Goal: Task Accomplishment & Management: Complete application form

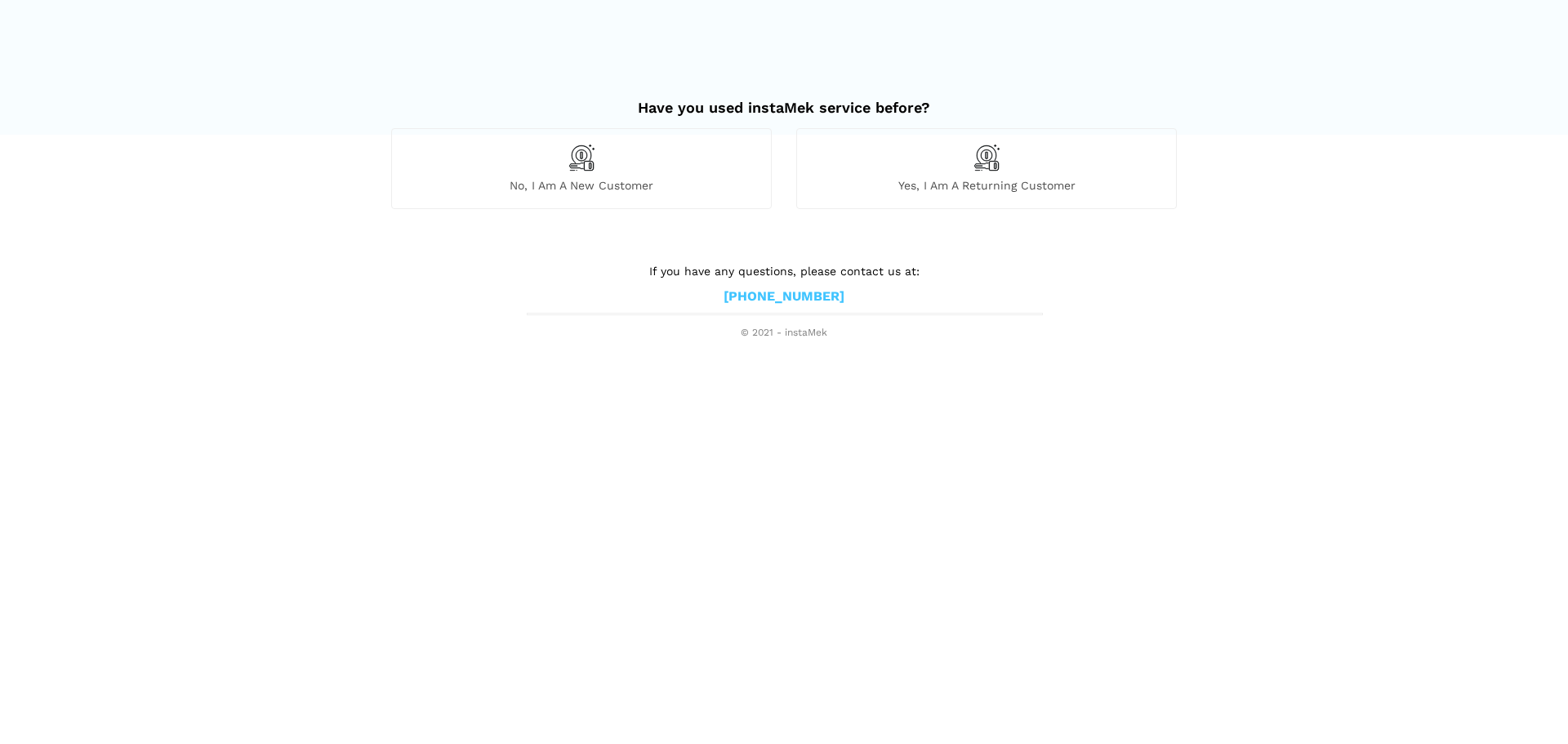
click at [667, 174] on div "No, I am a new customer" at bounding box center [581, 168] width 381 height 80
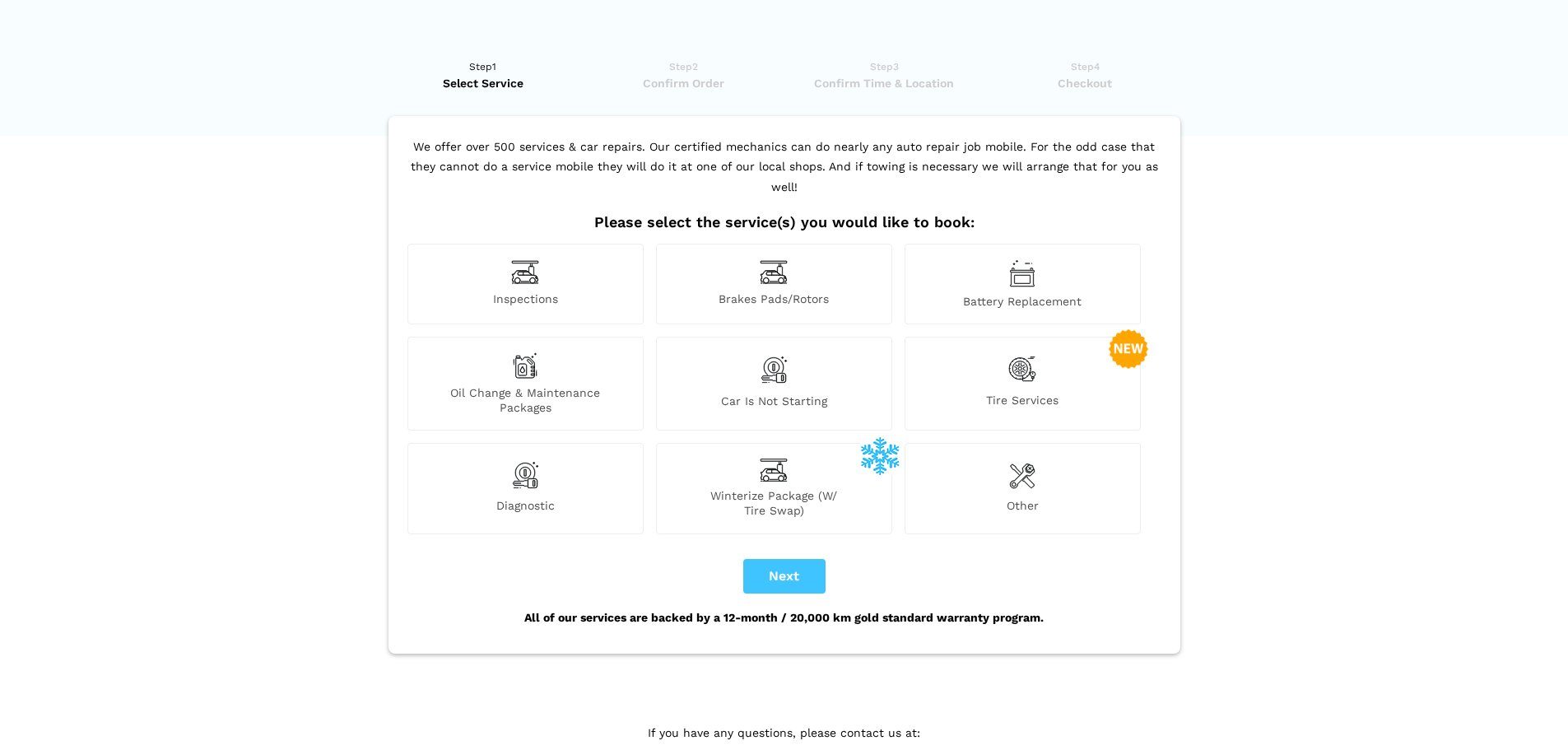
click at [562, 291] on span "Inspections" at bounding box center [525, 300] width 234 height 17
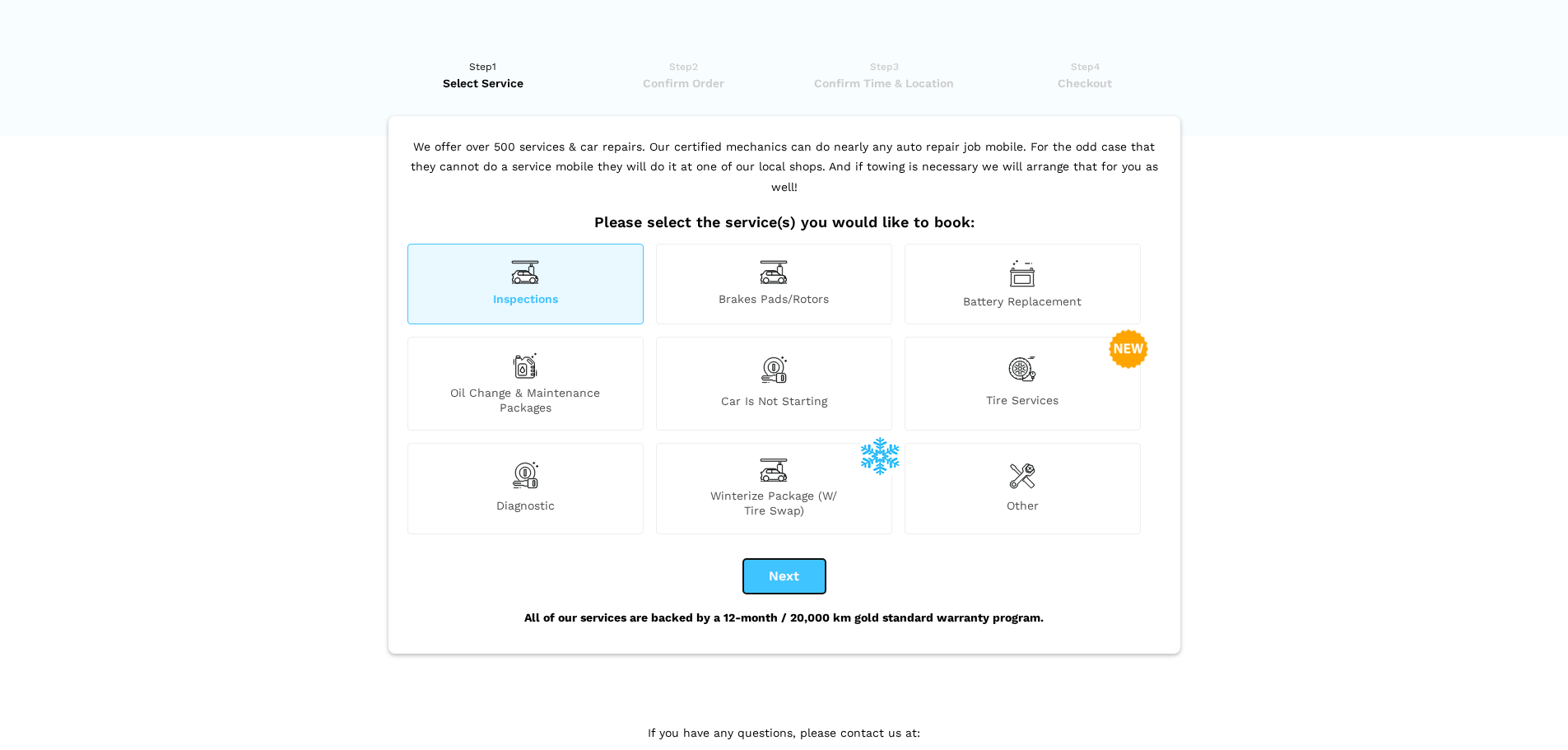
click at [764, 559] on button "Next" at bounding box center [784, 576] width 82 height 35
checkbox input "true"
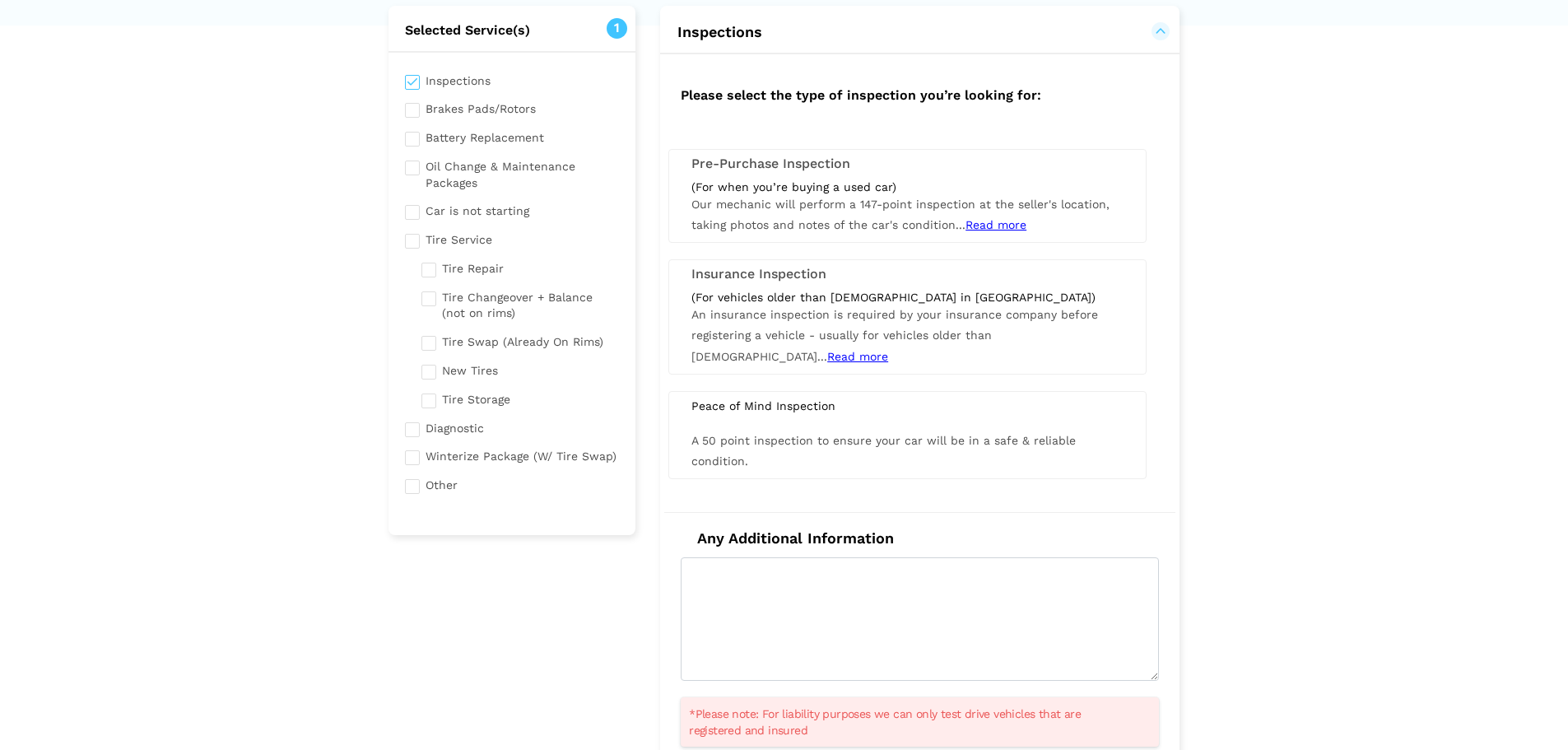
scroll to position [82, 0]
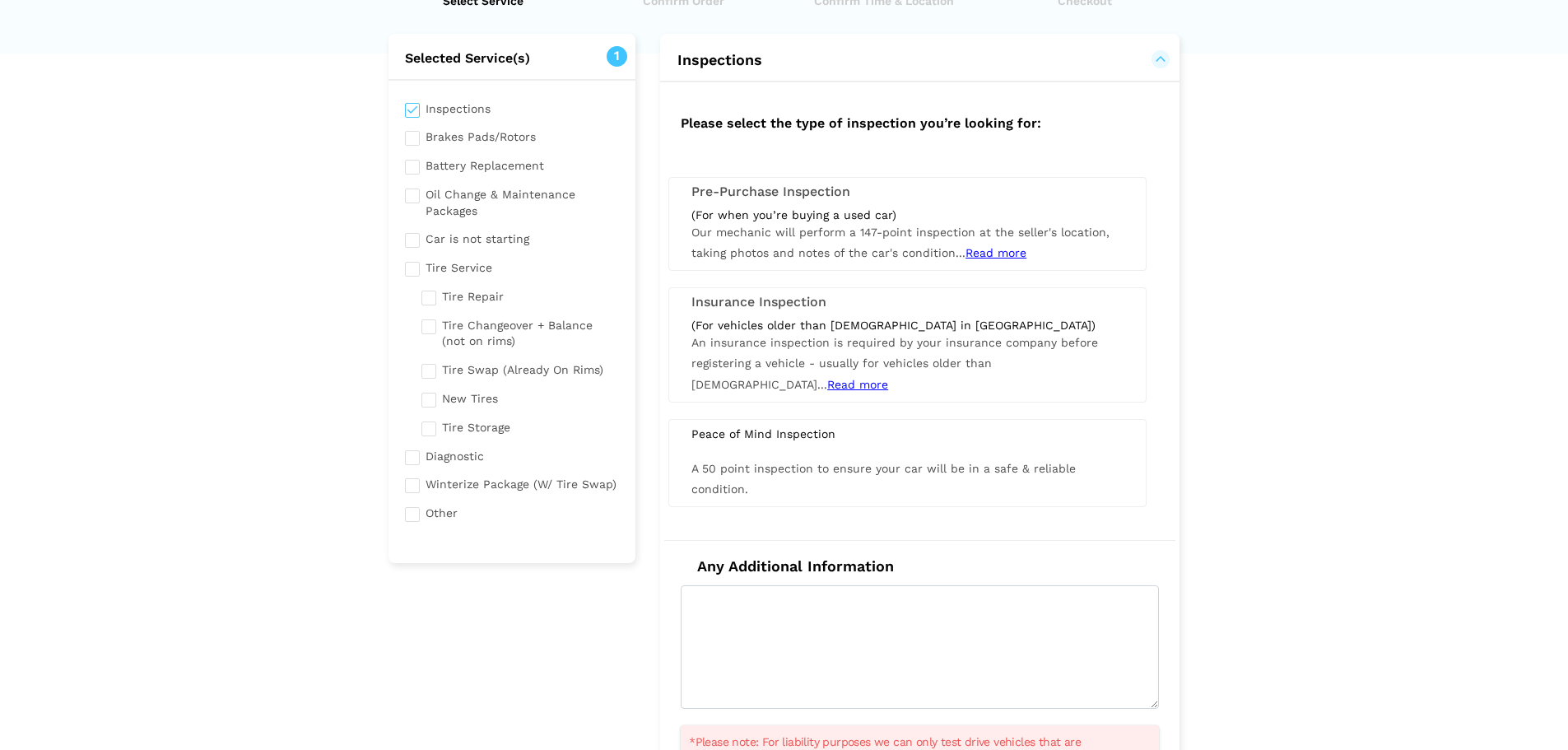
click at [888, 378] on span "Read more" at bounding box center [858, 385] width 61 height 13
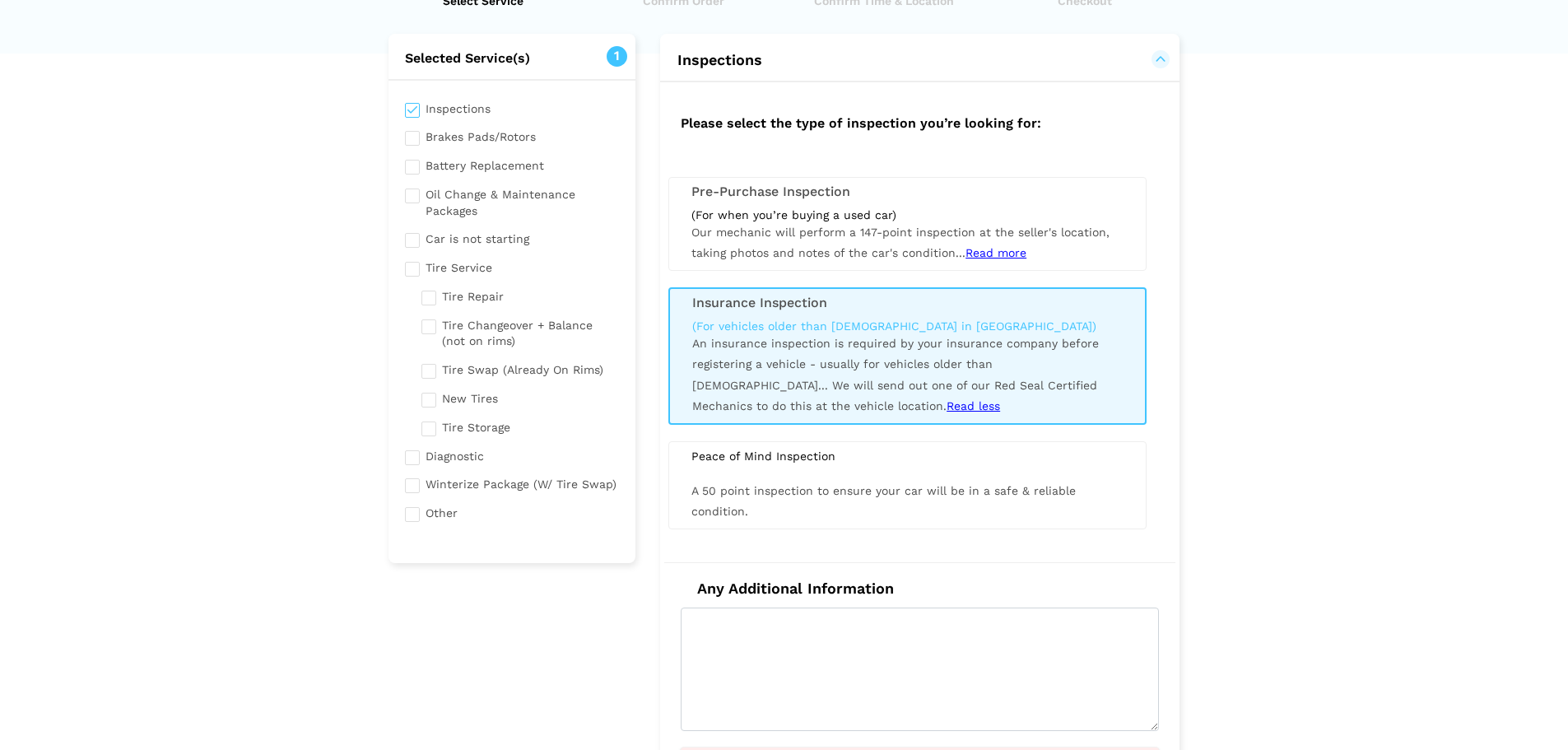
click at [977, 251] on span "Read more" at bounding box center [996, 252] width 61 height 13
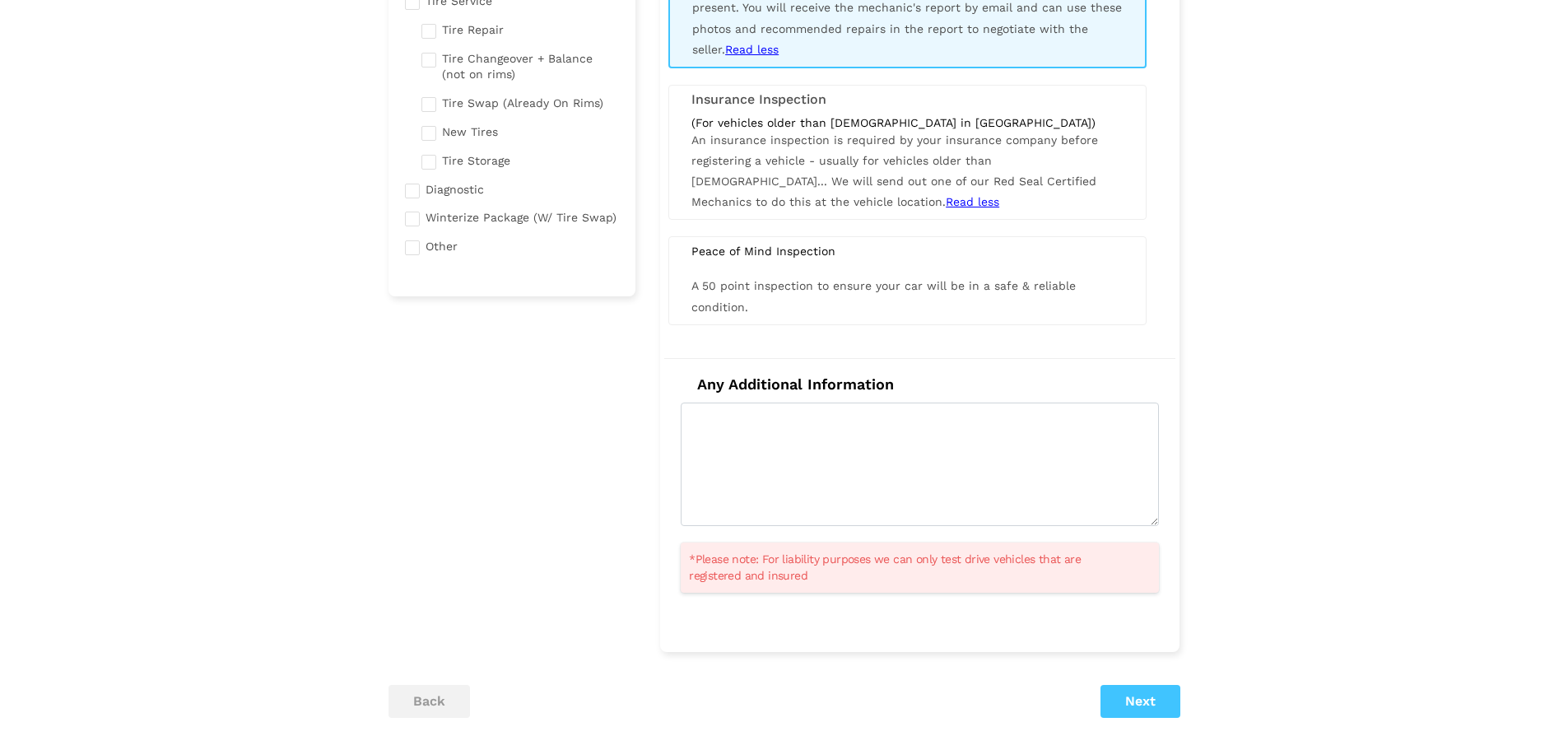
scroll to position [508, 0]
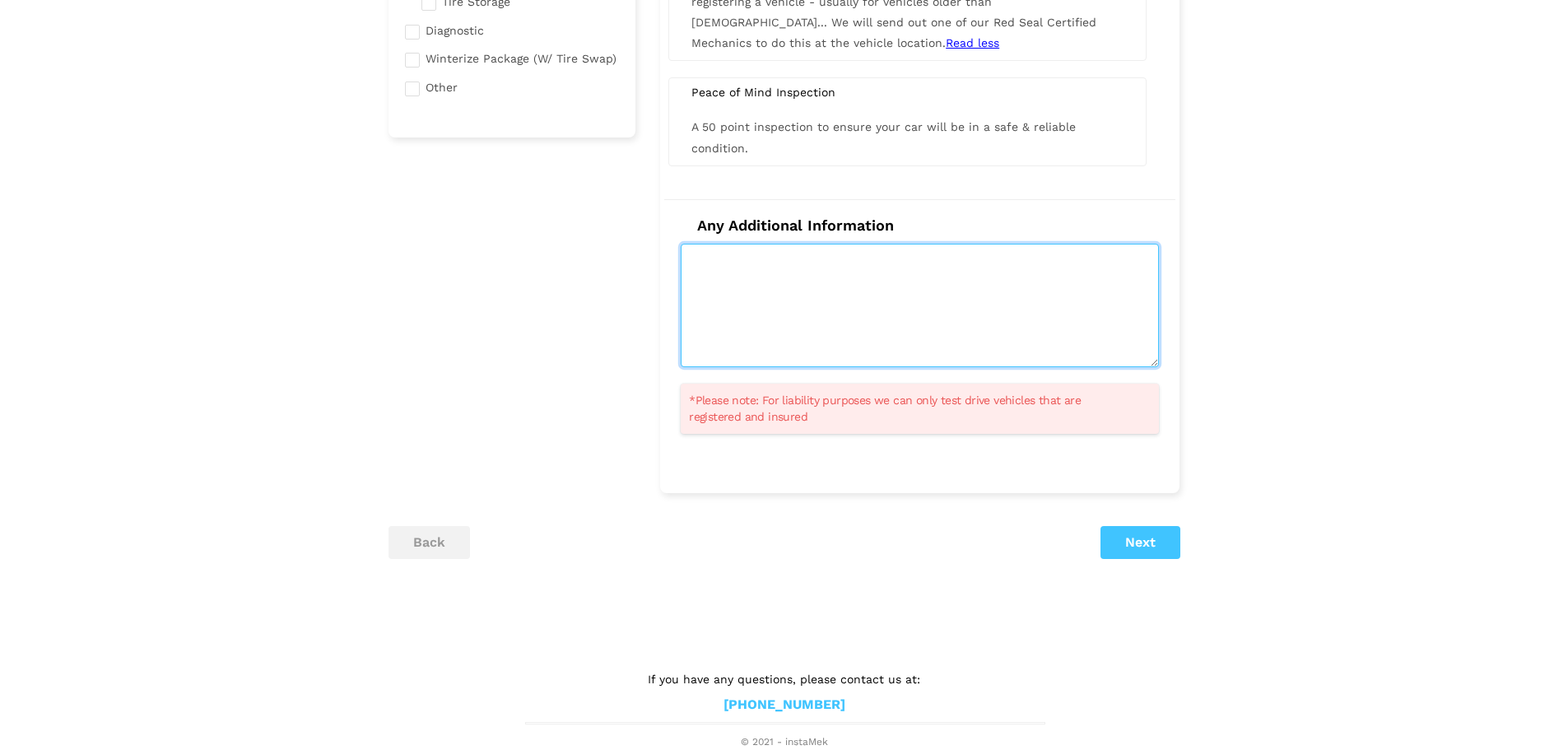
click at [869, 320] on textarea at bounding box center [920, 305] width 478 height 123
type textarea "Hi, do you perform out of province inspections?"
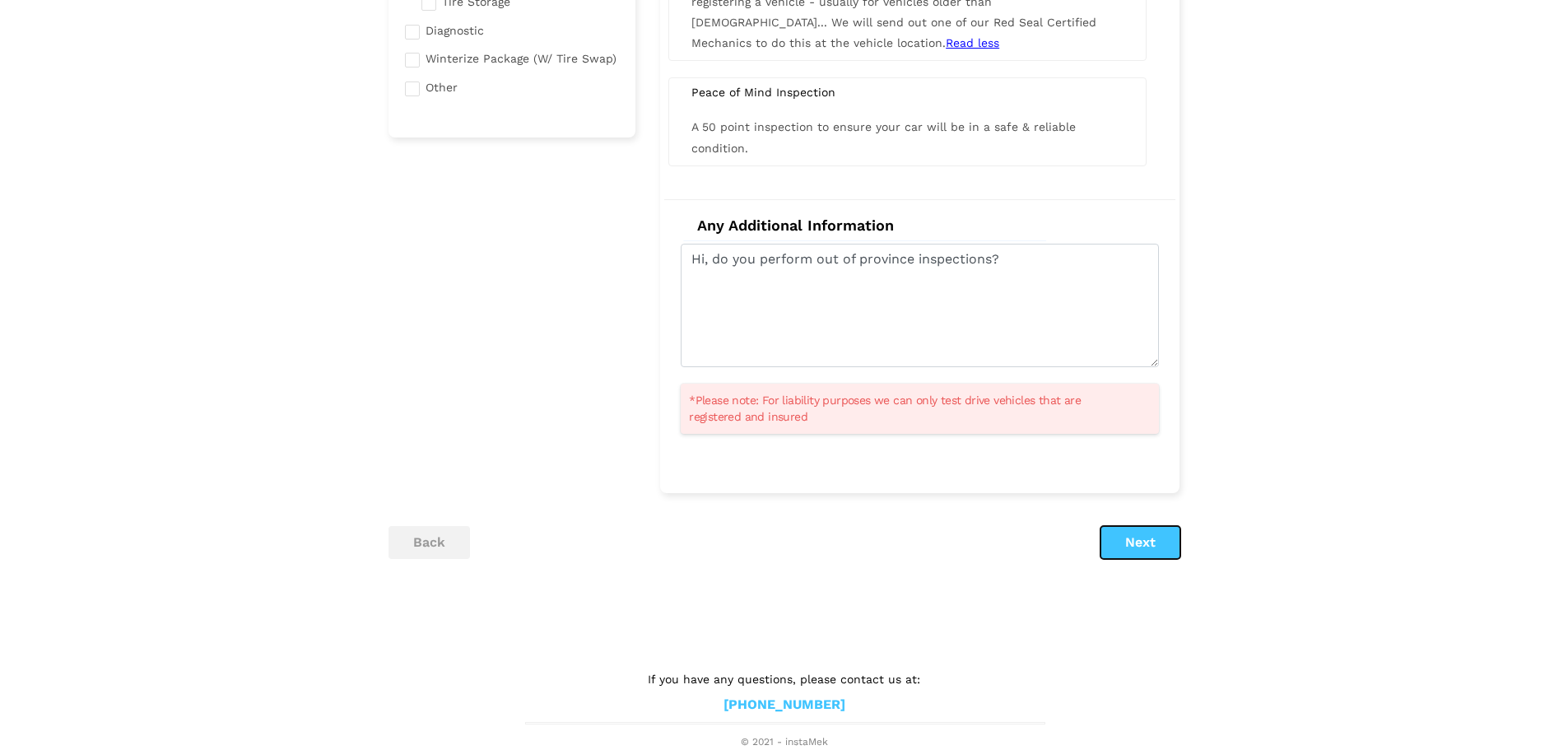
click at [1143, 540] on button "Next" at bounding box center [1140, 543] width 79 height 33
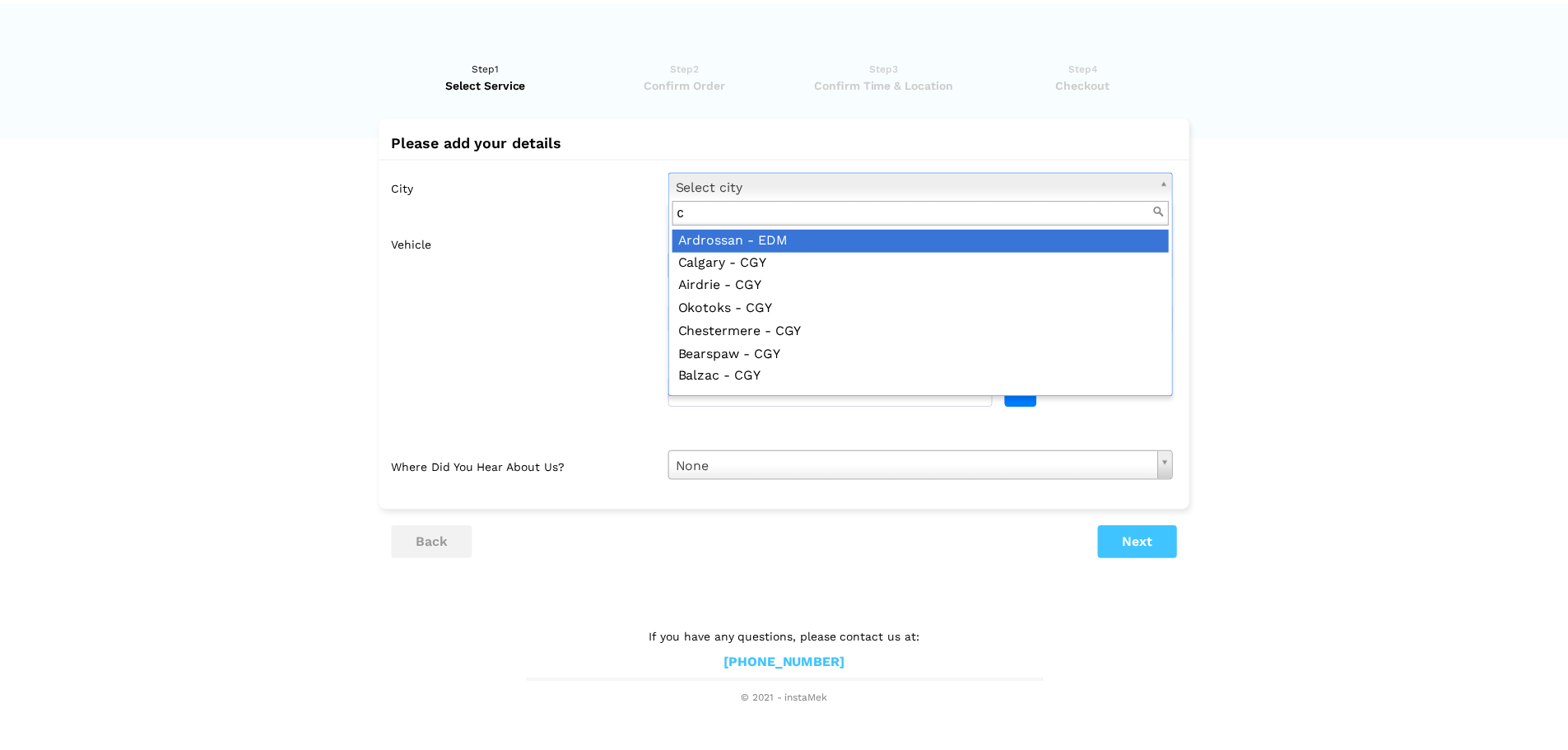
scroll to position [0, 0]
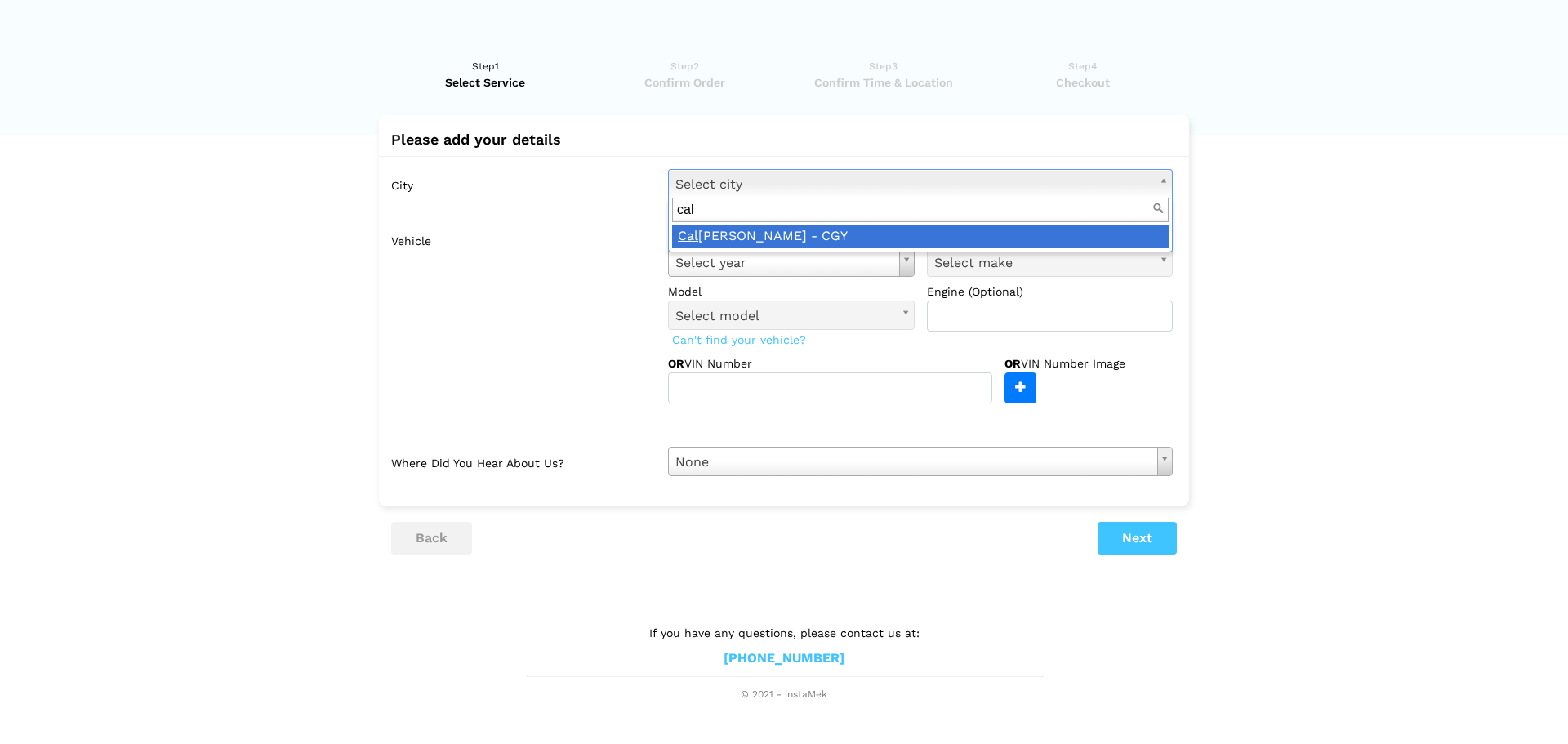
type input "cal"
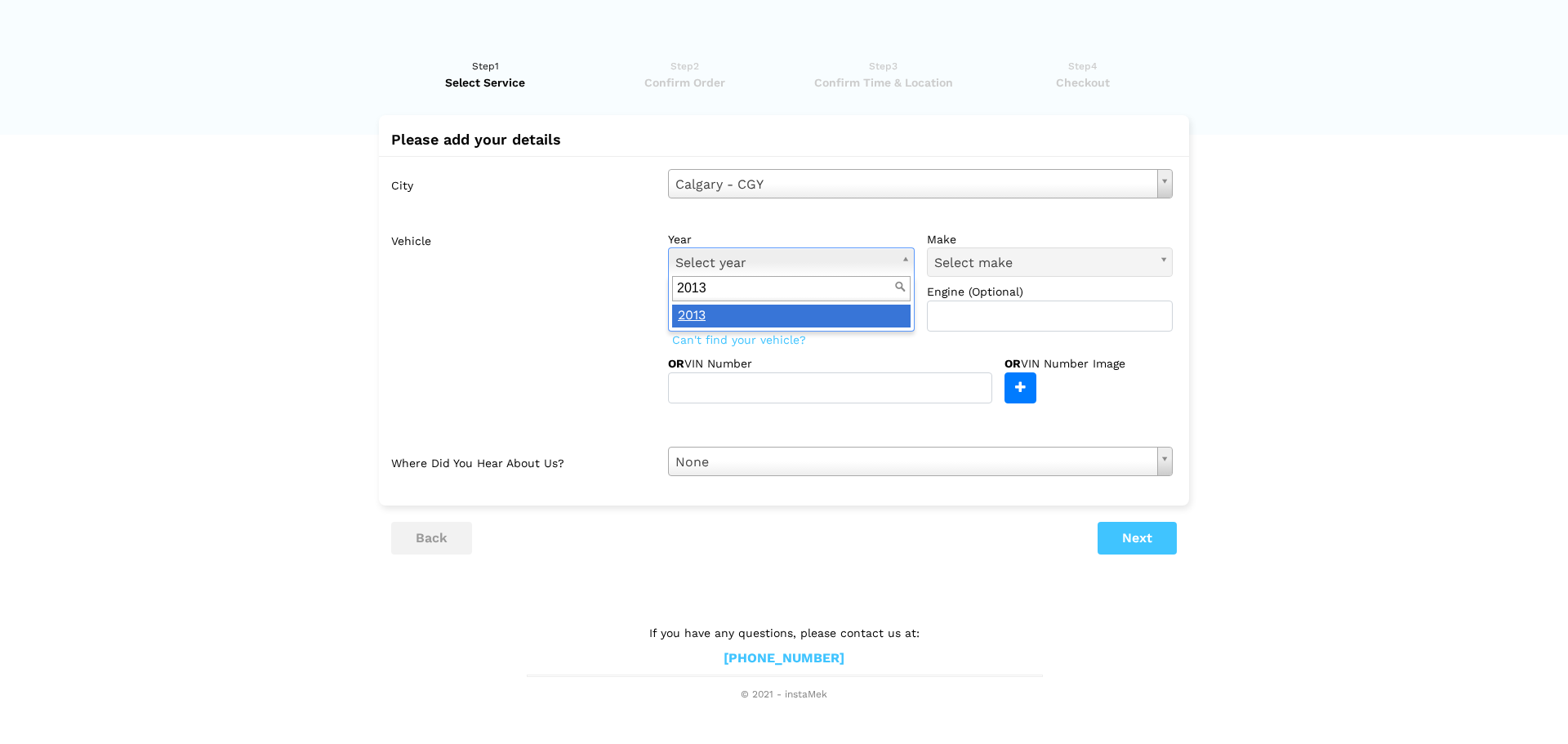
type input "2013"
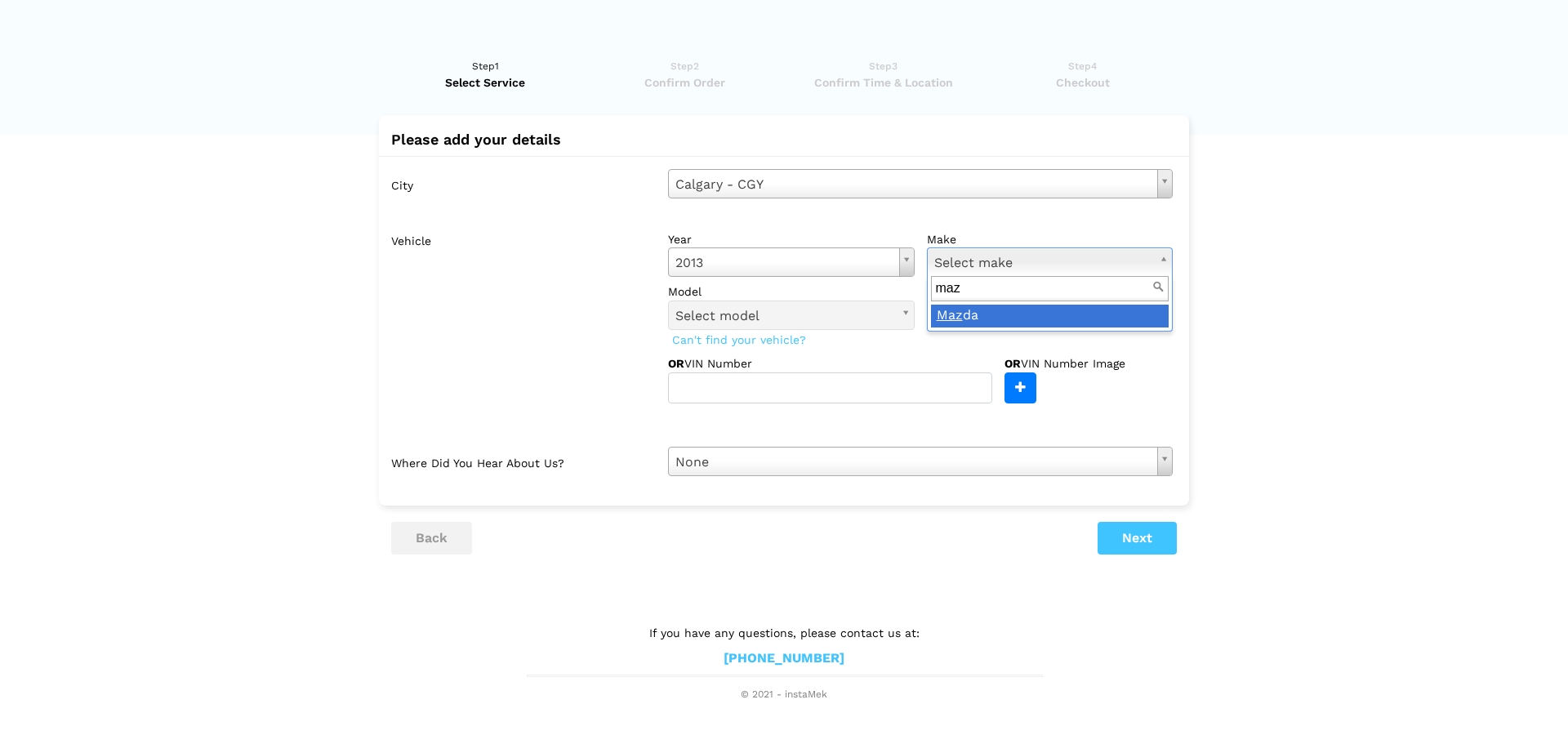
type input "maz"
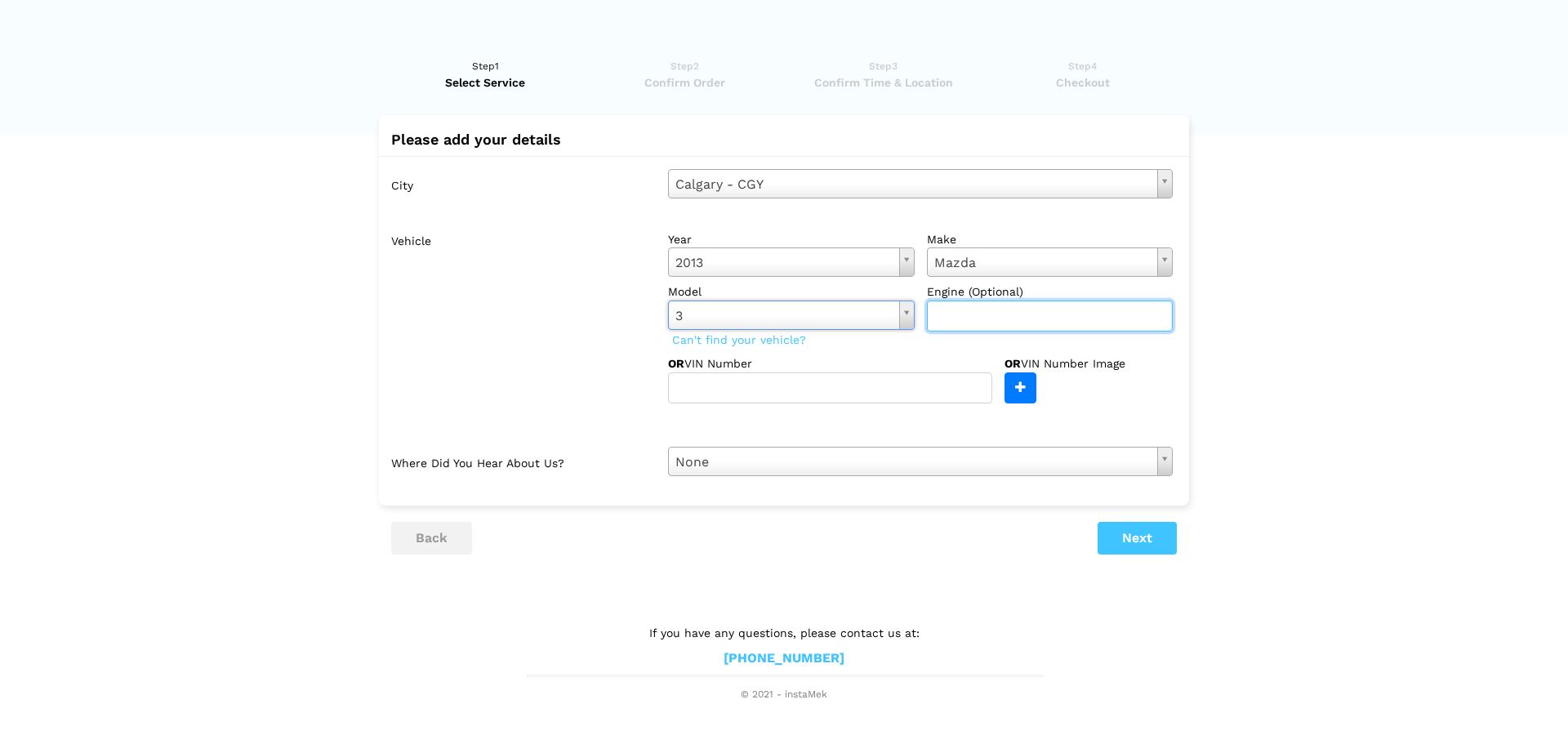
click at [983, 309] on input "text" at bounding box center [1050, 316] width 246 height 31
click at [1153, 522] on button "Next" at bounding box center [1137, 539] width 79 height 33
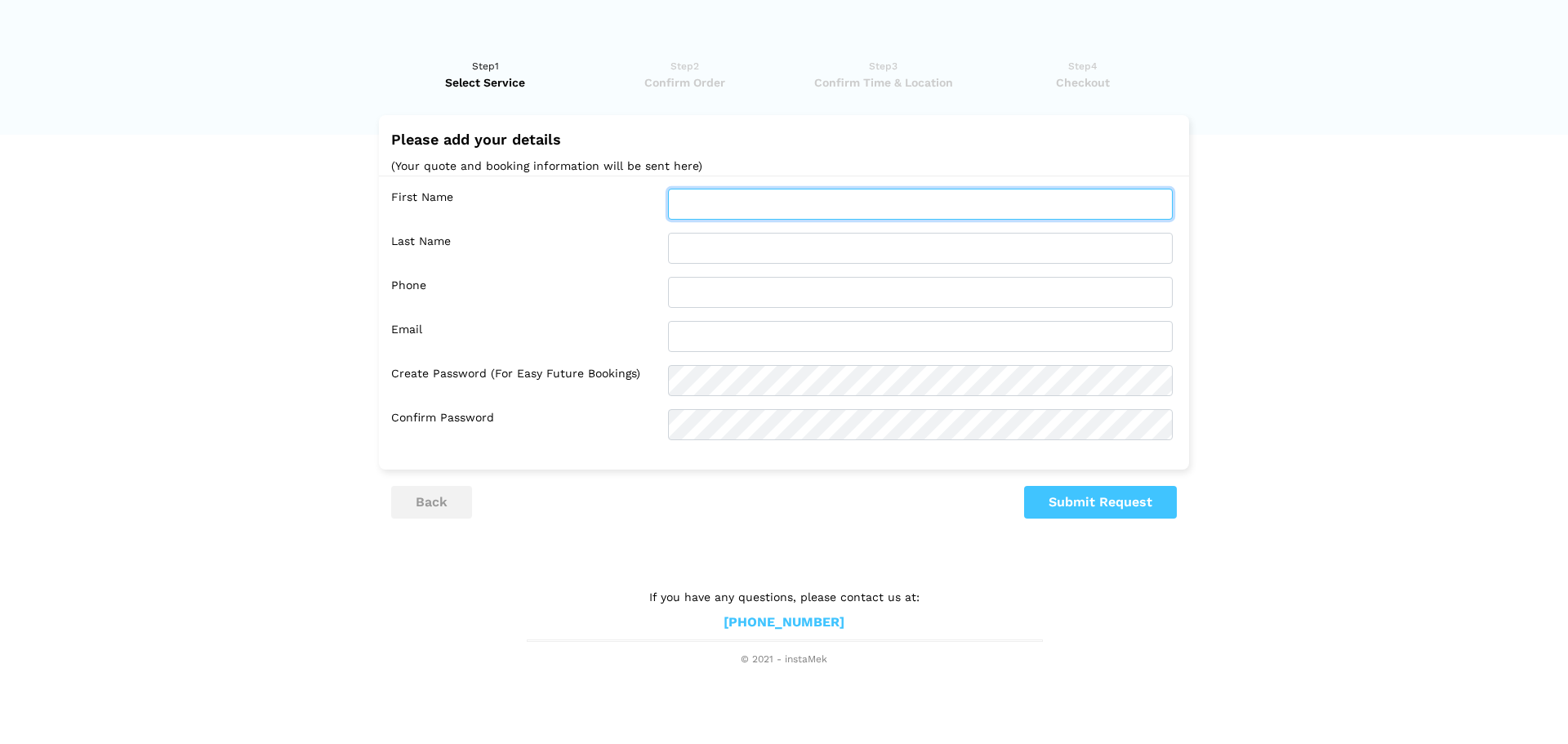
click at [742, 214] on input "text" at bounding box center [920, 204] width 505 height 31
type input "[PERSON_NAME]"
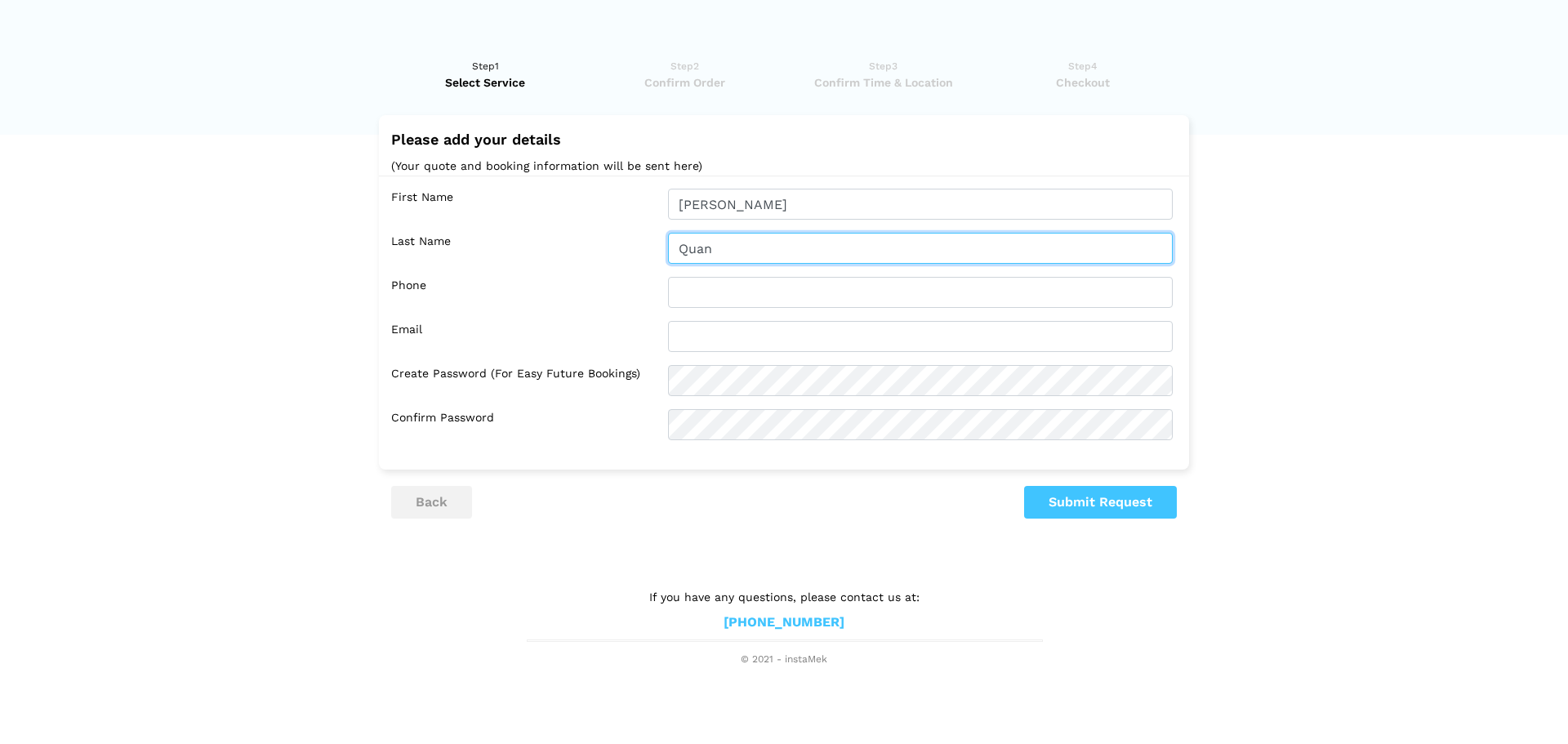
type input "Quan"
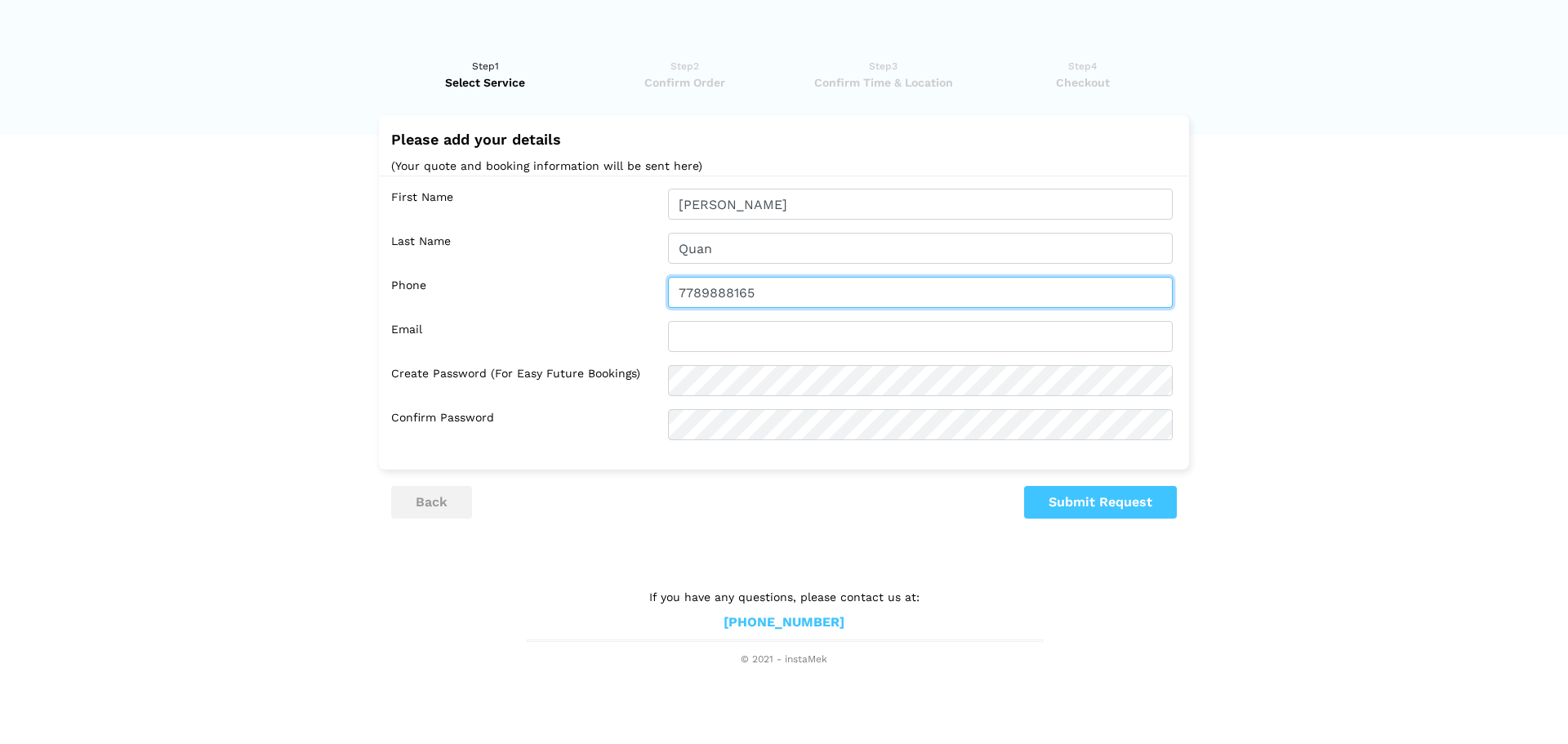
type input "7789888165"
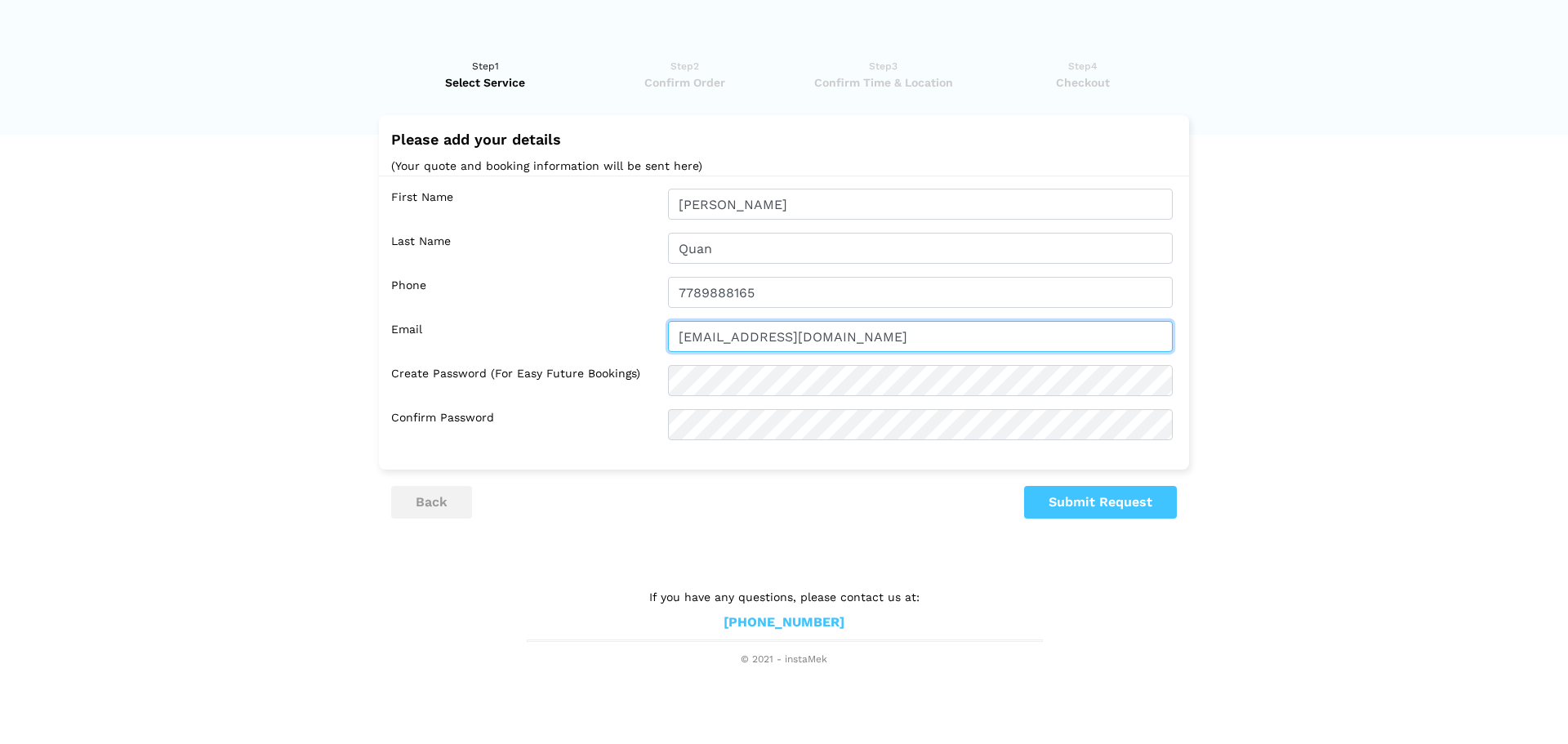
type input "[EMAIL_ADDRESS][DOMAIN_NAME]"
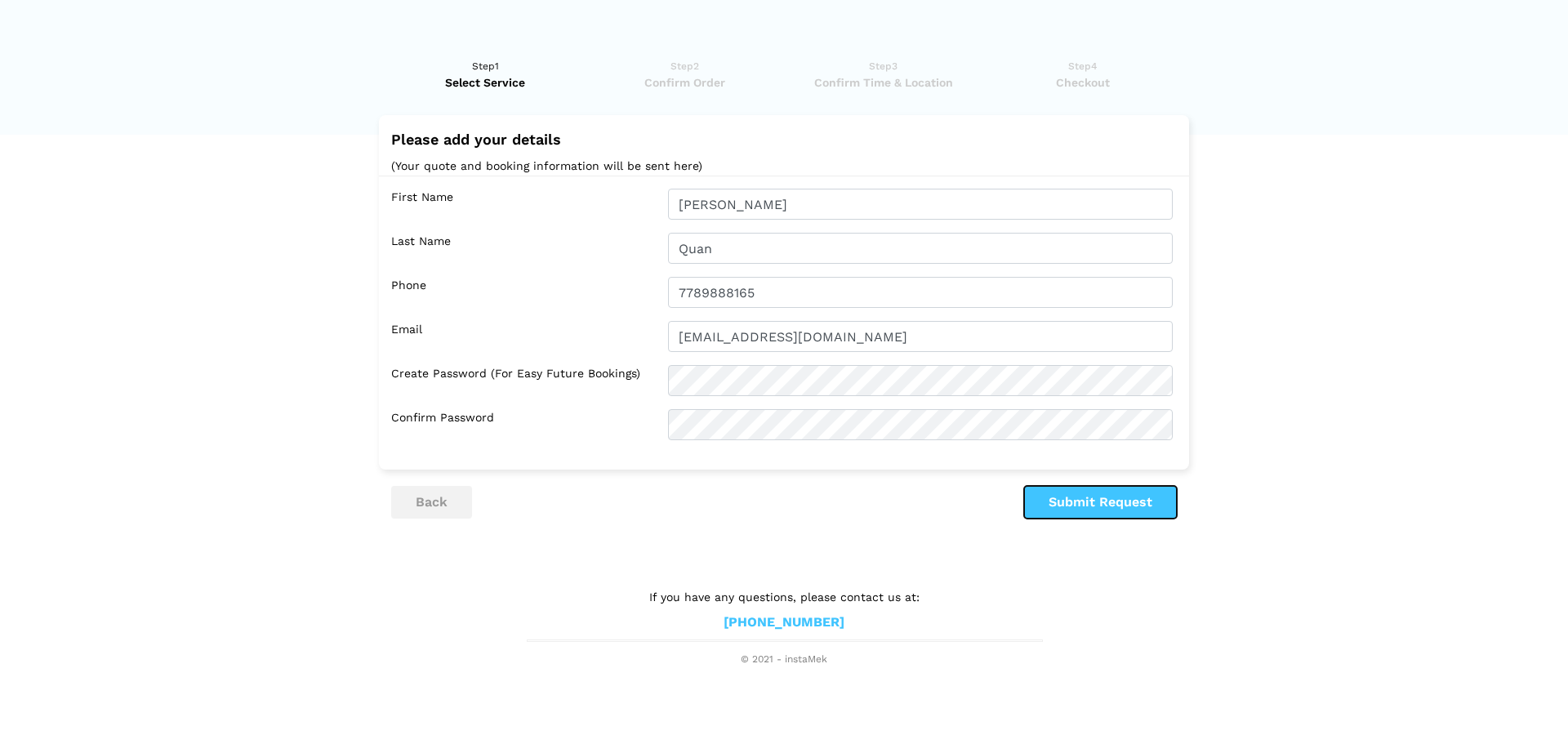
click at [1117, 489] on button "Submit Request" at bounding box center [1100, 503] width 153 height 33
